Goal: Task Accomplishment & Management: Complete application form

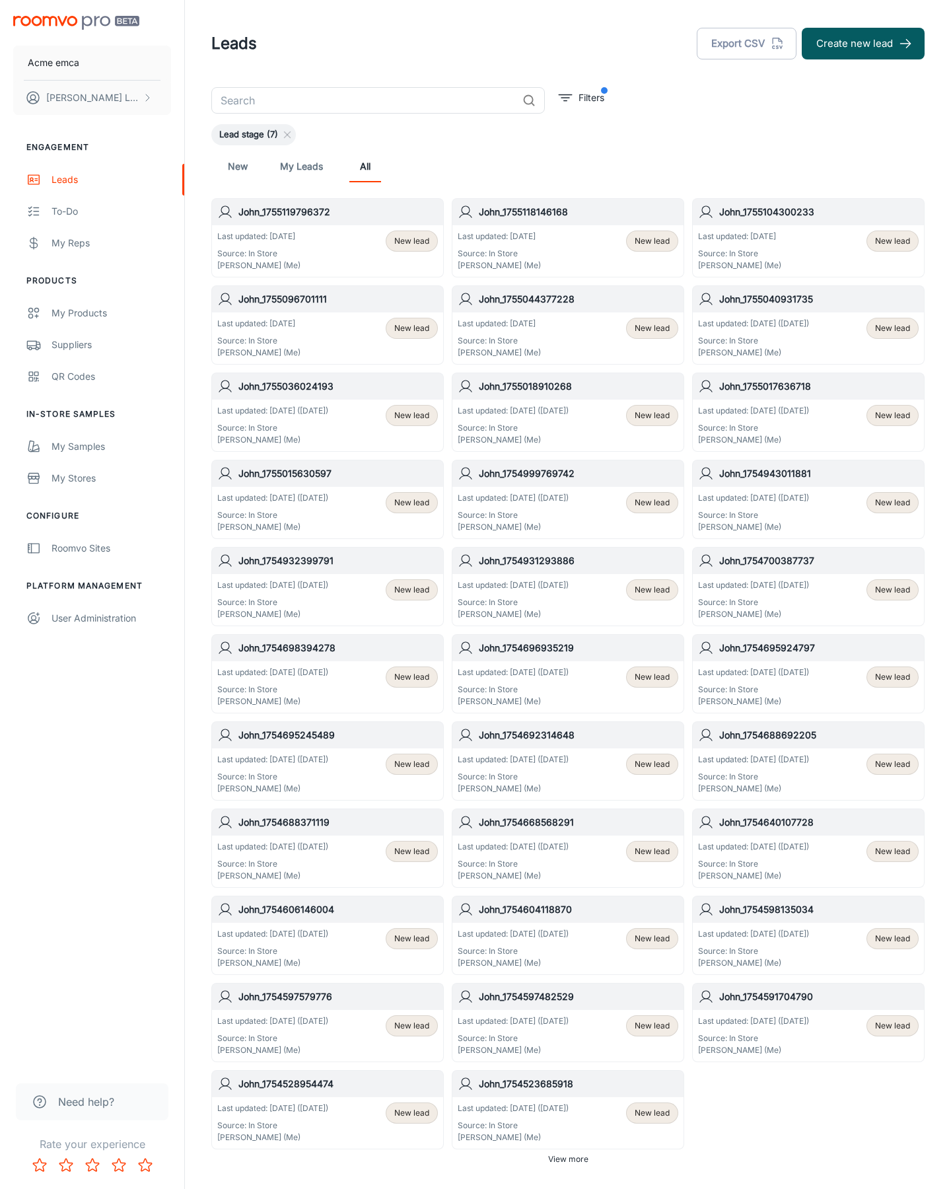
click at [863, 44] on button "Create new lead" at bounding box center [863, 44] width 123 height 32
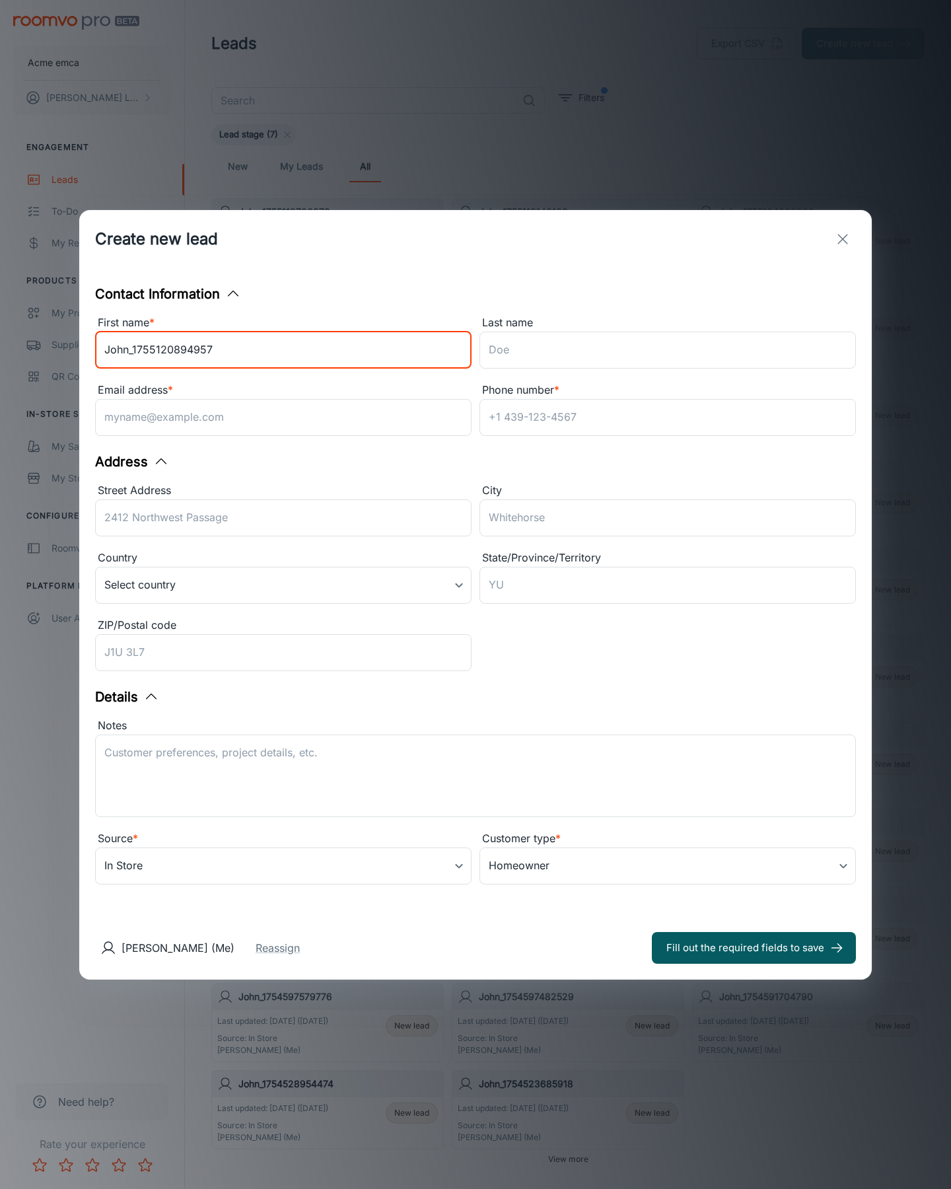
type input "John_1755120894957"
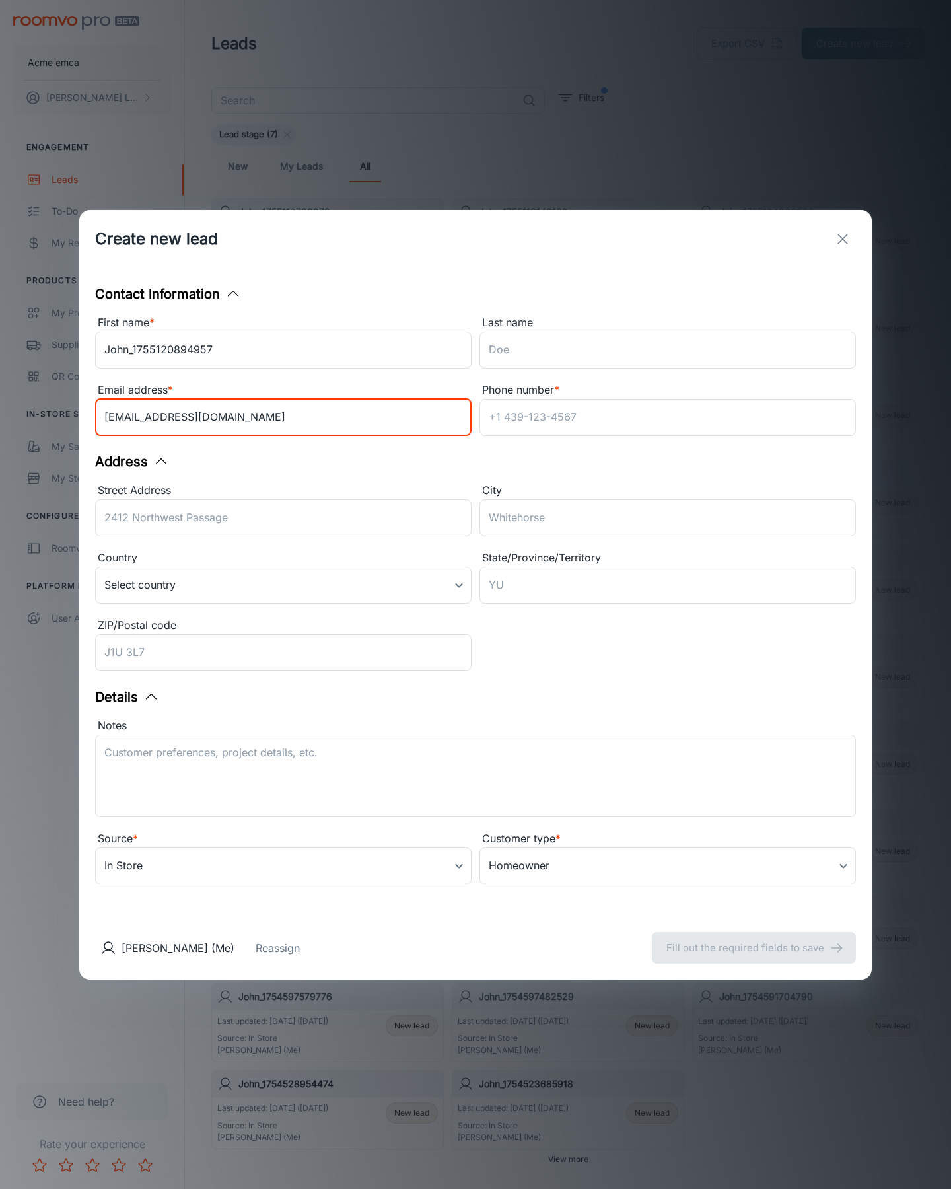
type input "[EMAIL_ADDRESS][DOMAIN_NAME]"
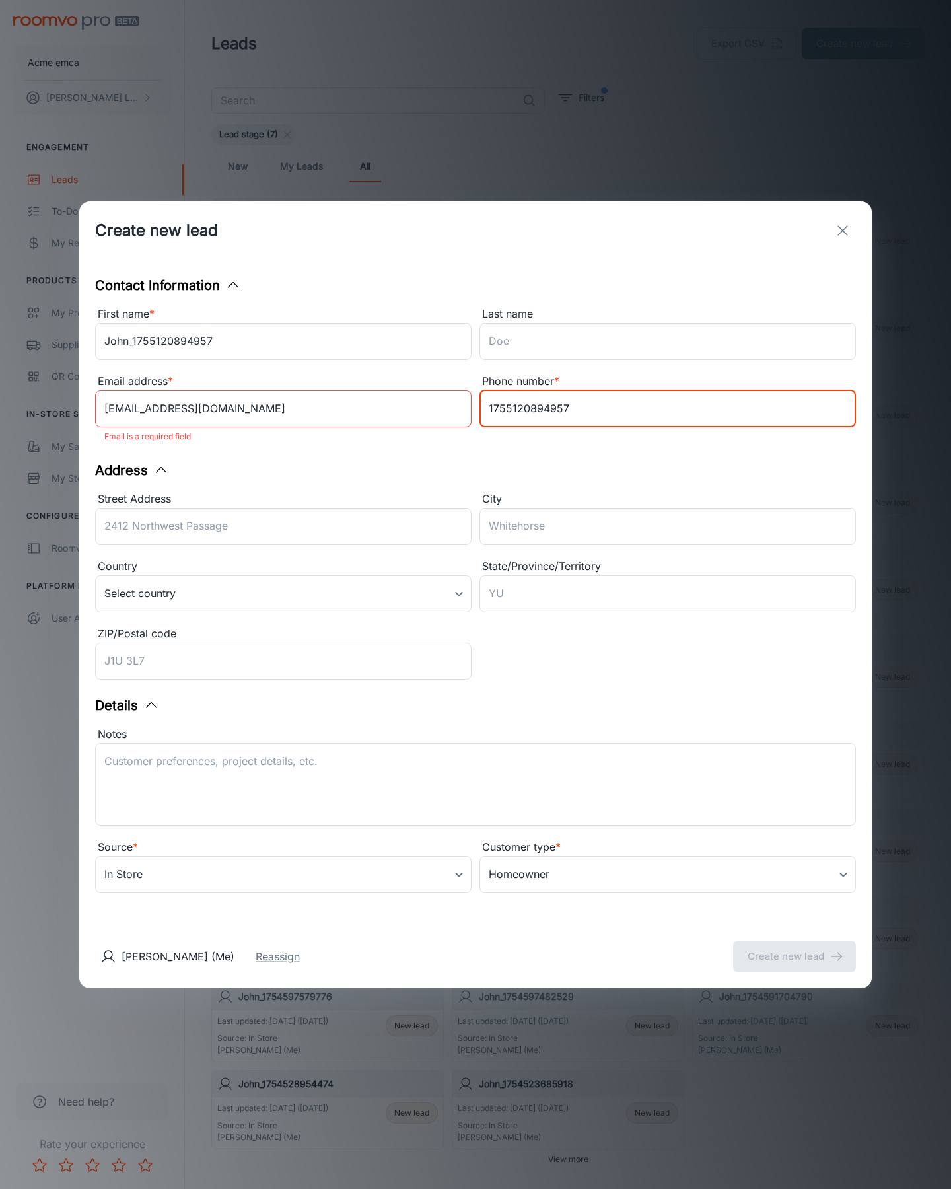
type input "1755120894957"
click at [794, 947] on button "Create new lead" at bounding box center [794, 956] width 123 height 32
